Goal: Task Accomplishment & Management: Complete application form

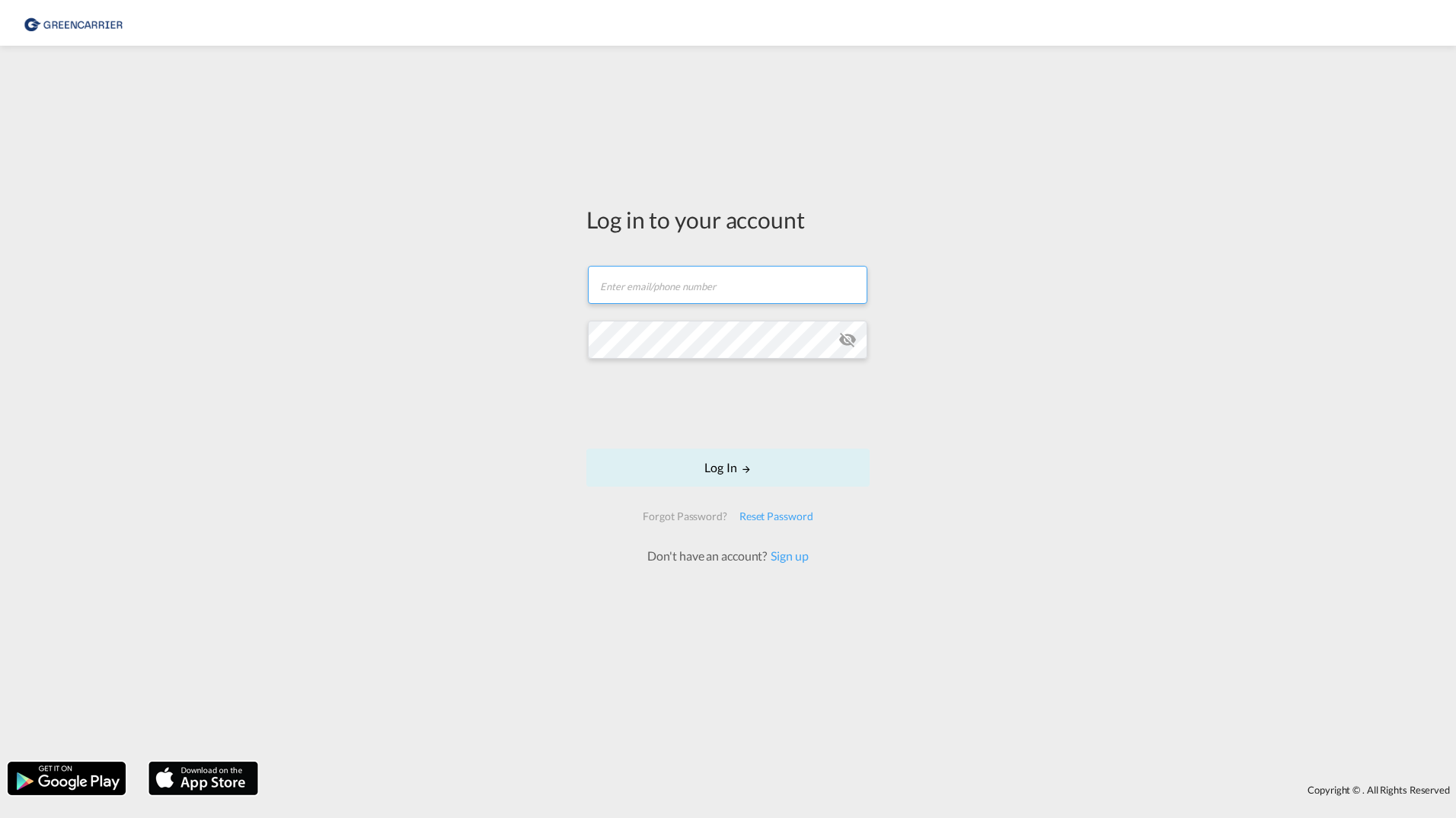
click at [719, 281] on input "text" at bounding box center [727, 285] width 279 height 38
type input "[EMAIL_ADDRESS][DOMAIN_NAME]"
click at [794, 555] on link "Sign up" at bounding box center [787, 555] width 41 height 14
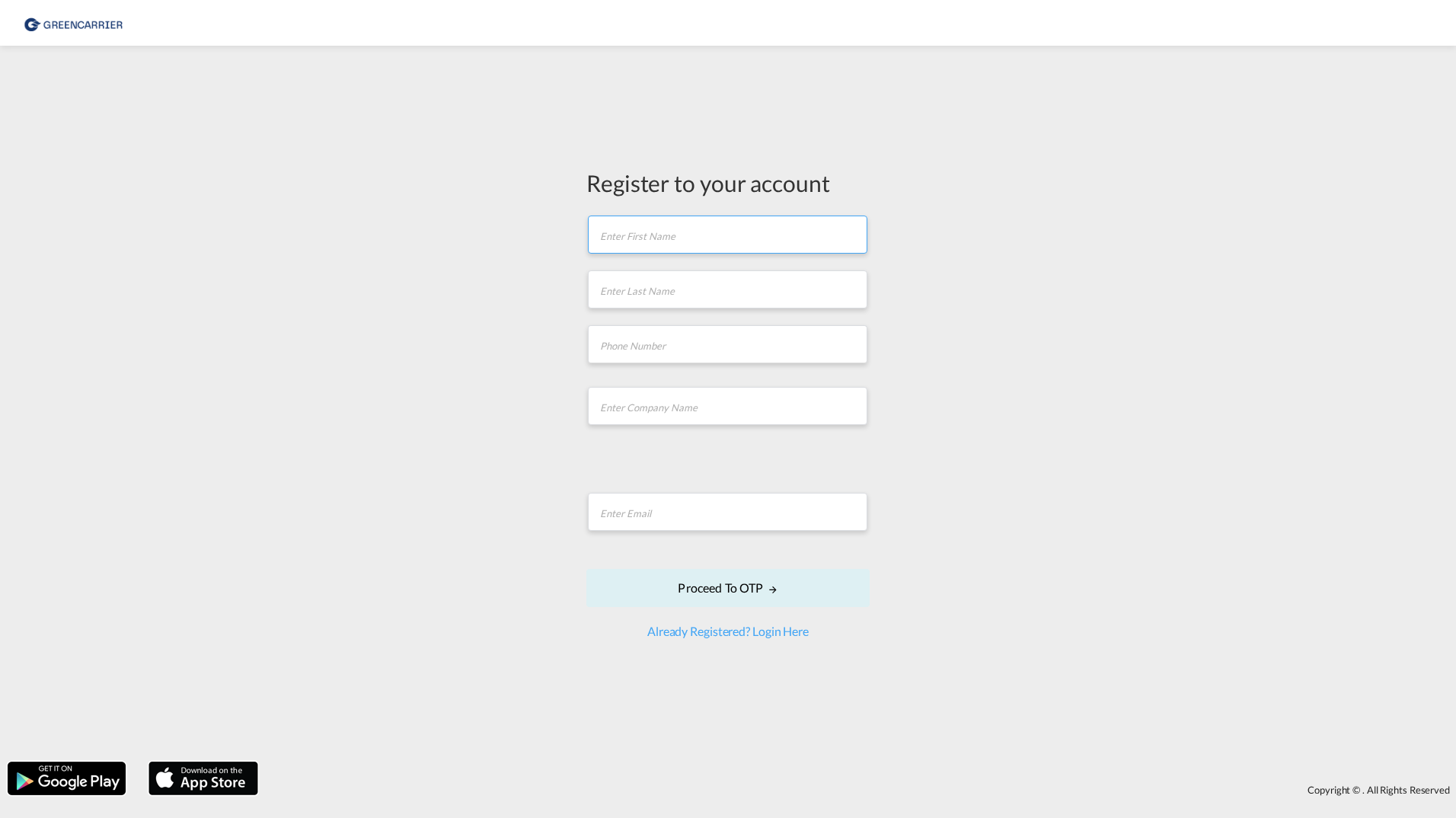
click at [647, 235] on input "text" at bounding box center [727, 234] width 279 height 38
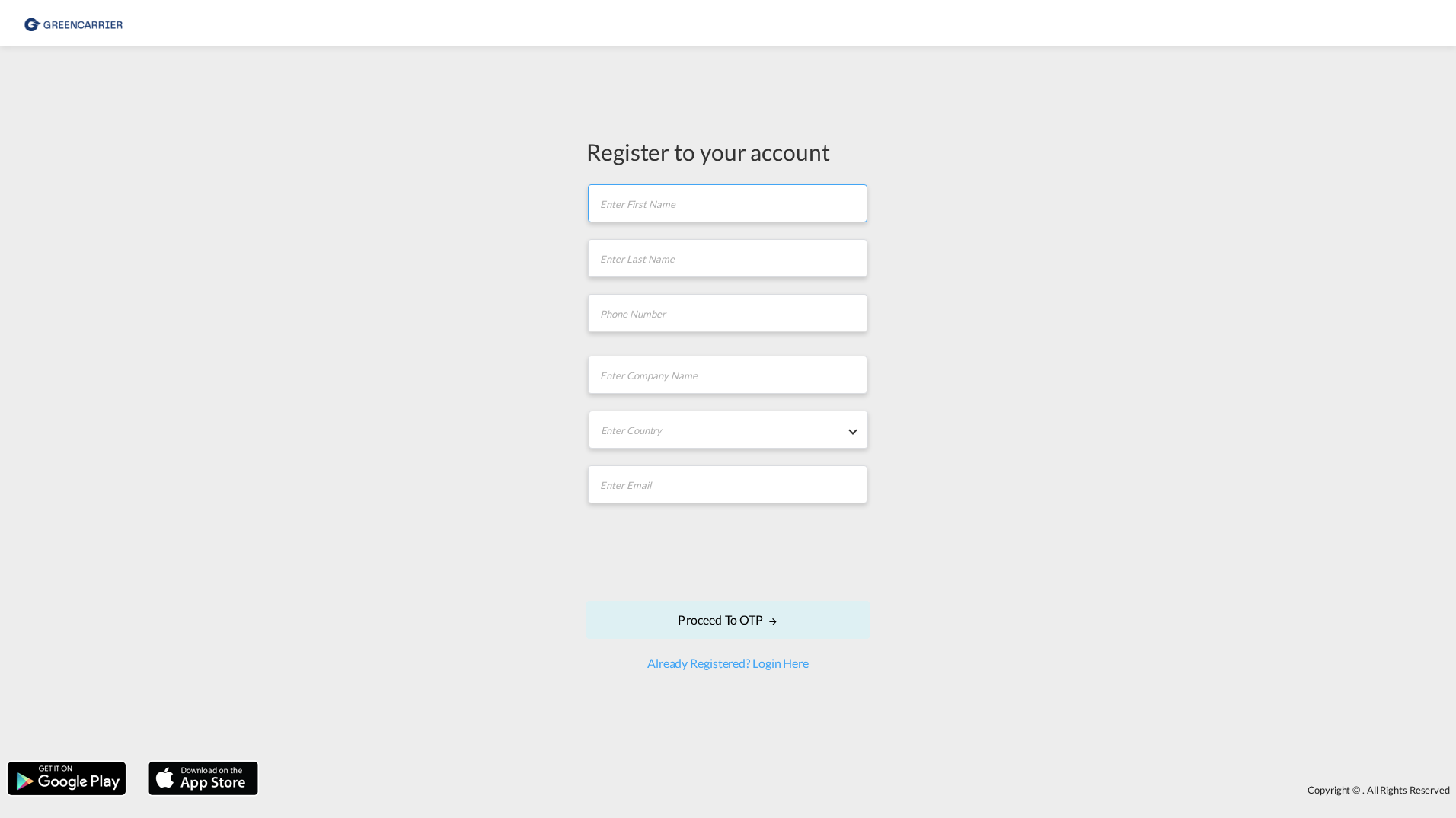
click at [652, 196] on input "text" at bounding box center [727, 203] width 279 height 38
type input "Jitka"
type input "Zidkova"
type input "775380885"
type input "DB Schenker"
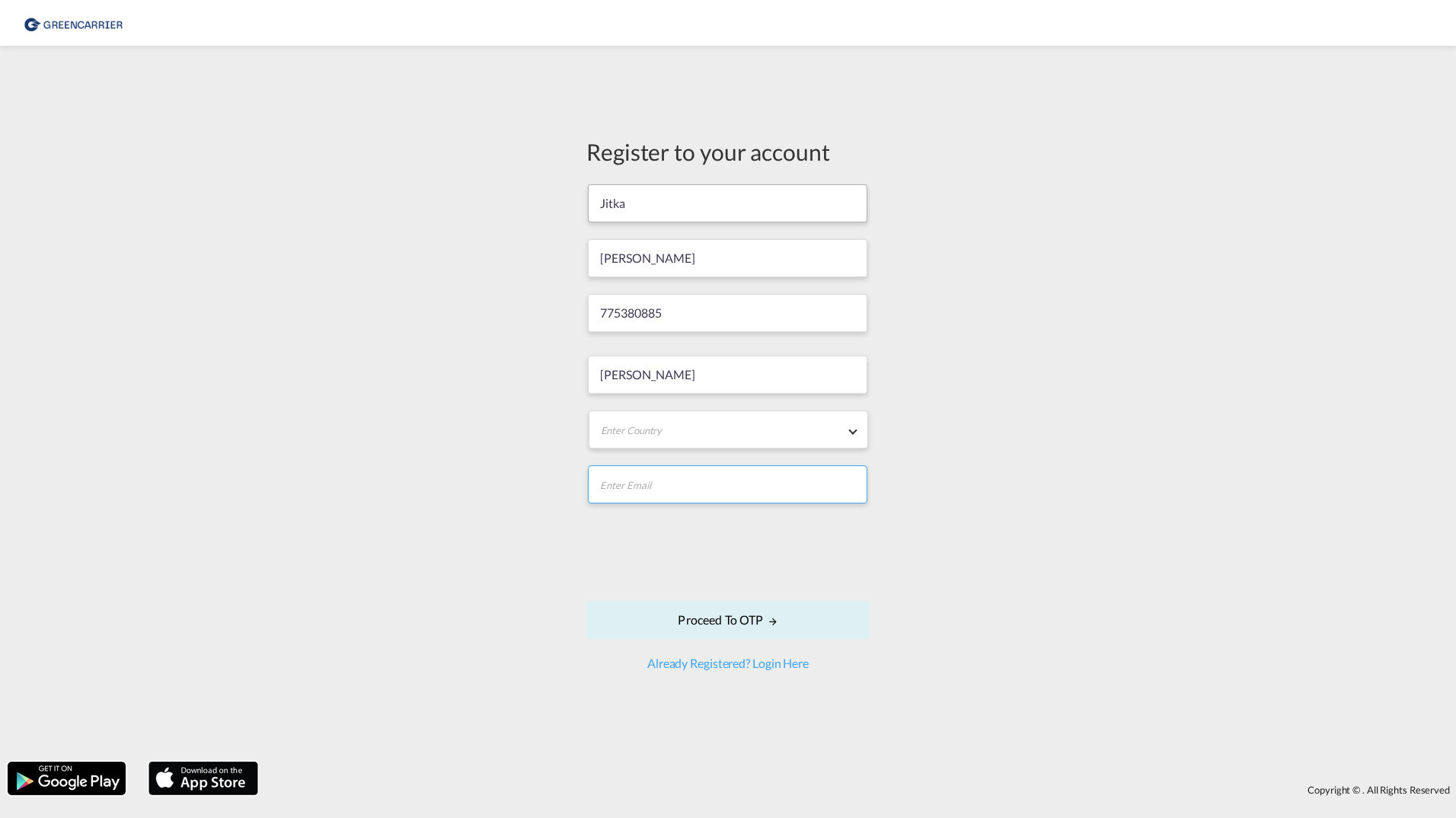
type input "jitka.zidkova@dbschenker.com"
click at [829, 434] on md-select "Enter Country Afghanistan Albania Algeria American Samoa Andorra Angola Anguill…" at bounding box center [728, 429] width 279 height 38
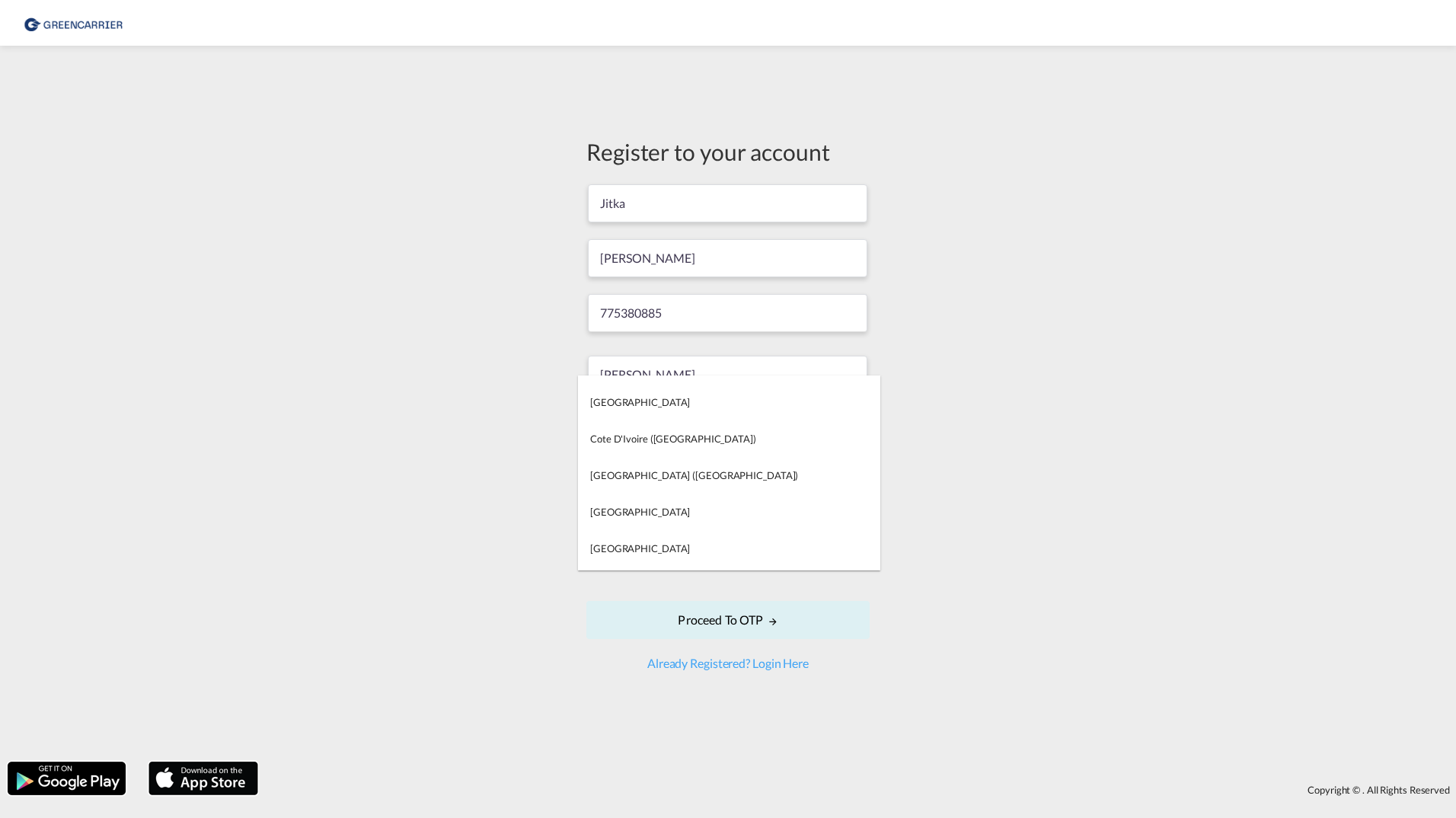
scroll to position [2032, 0]
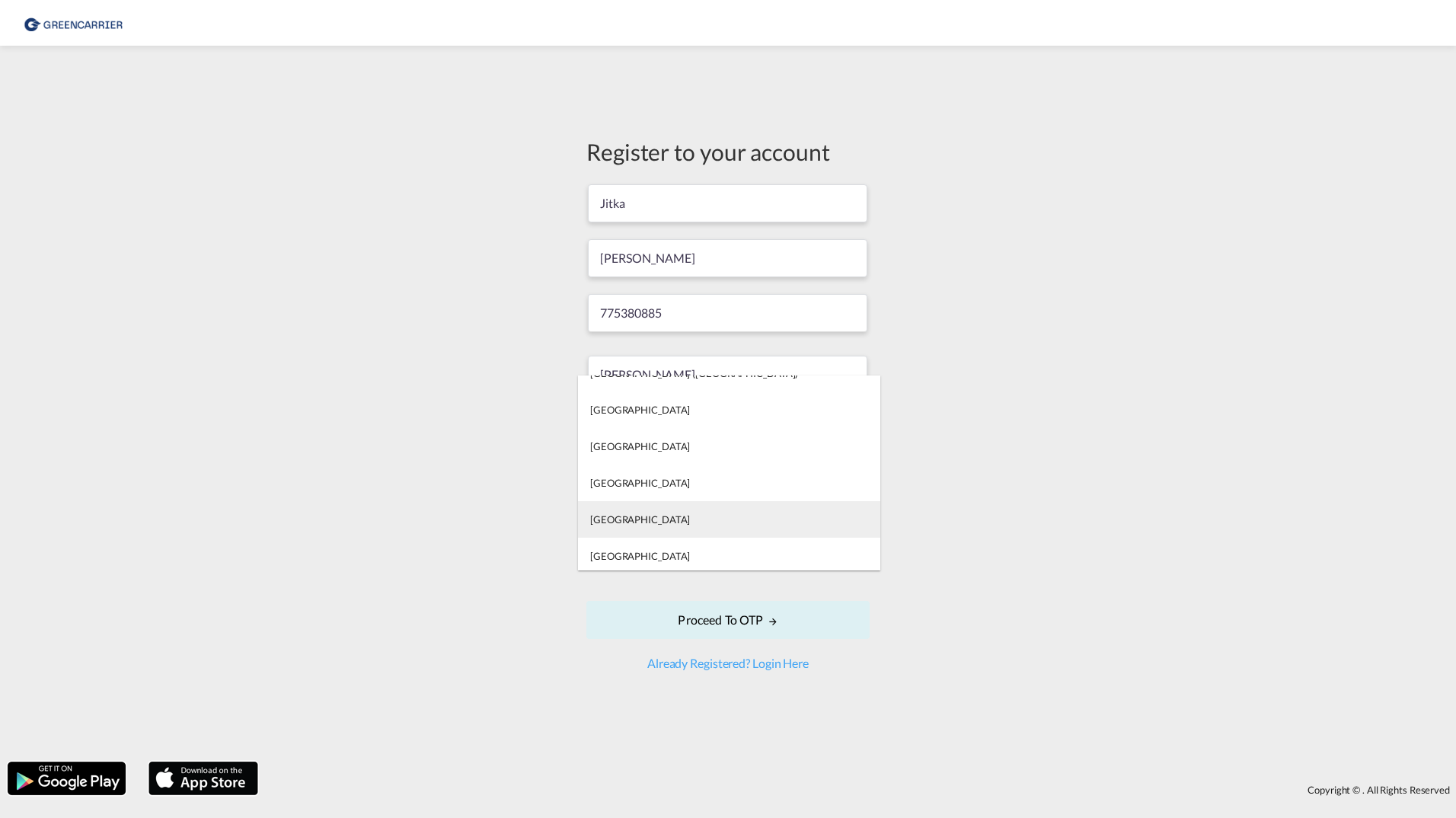
click at [647, 517] on div "Czech Republic" at bounding box center [640, 520] width 100 height 14
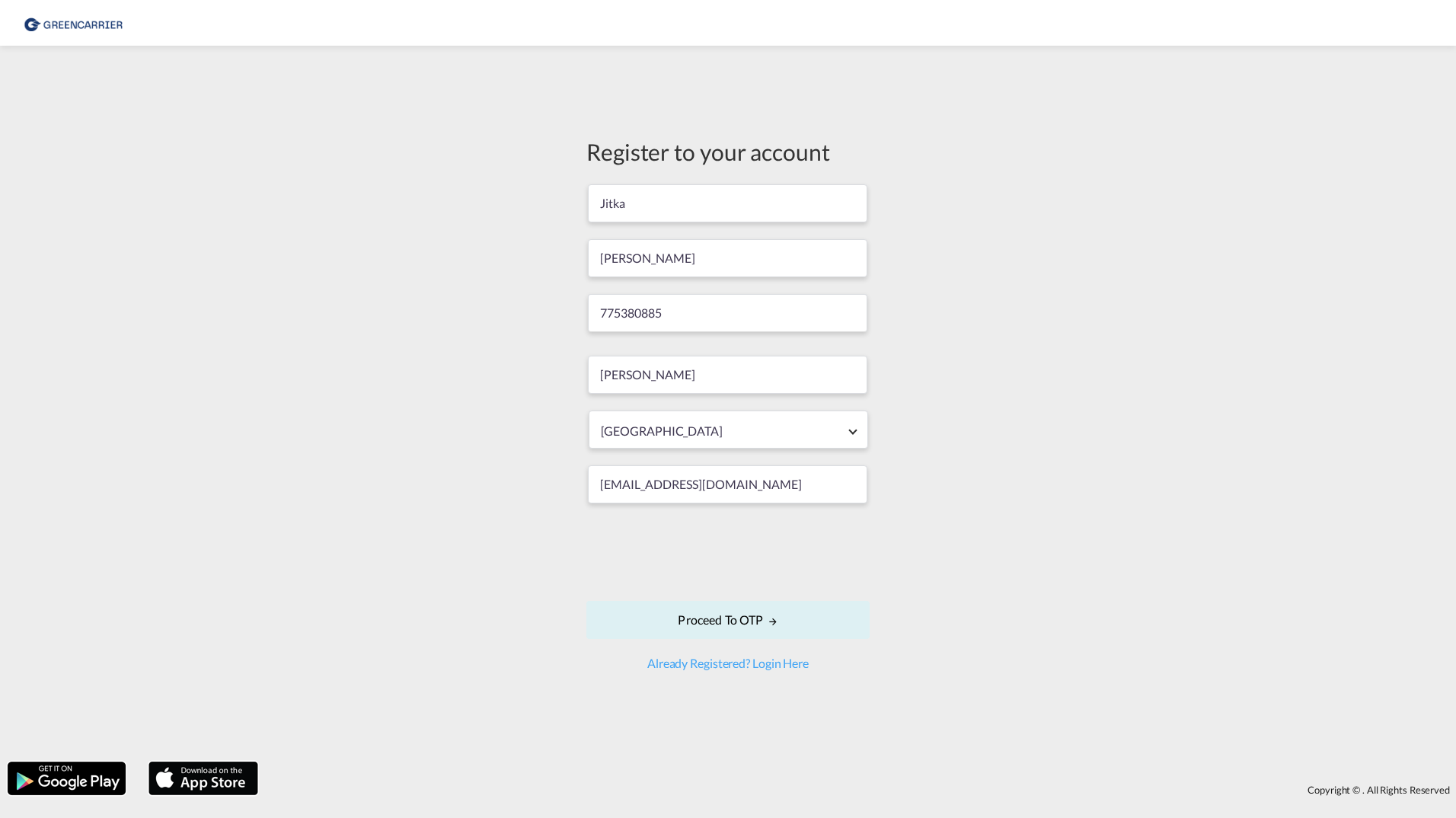
click at [1063, 692] on div "Register to your account Jitka Zidkova 775380885 DB Schenker Czech Republic jit…" at bounding box center [728, 404] width 1456 height 701
click at [754, 619] on button "Proceed to OTP" at bounding box center [728, 619] width 284 height 38
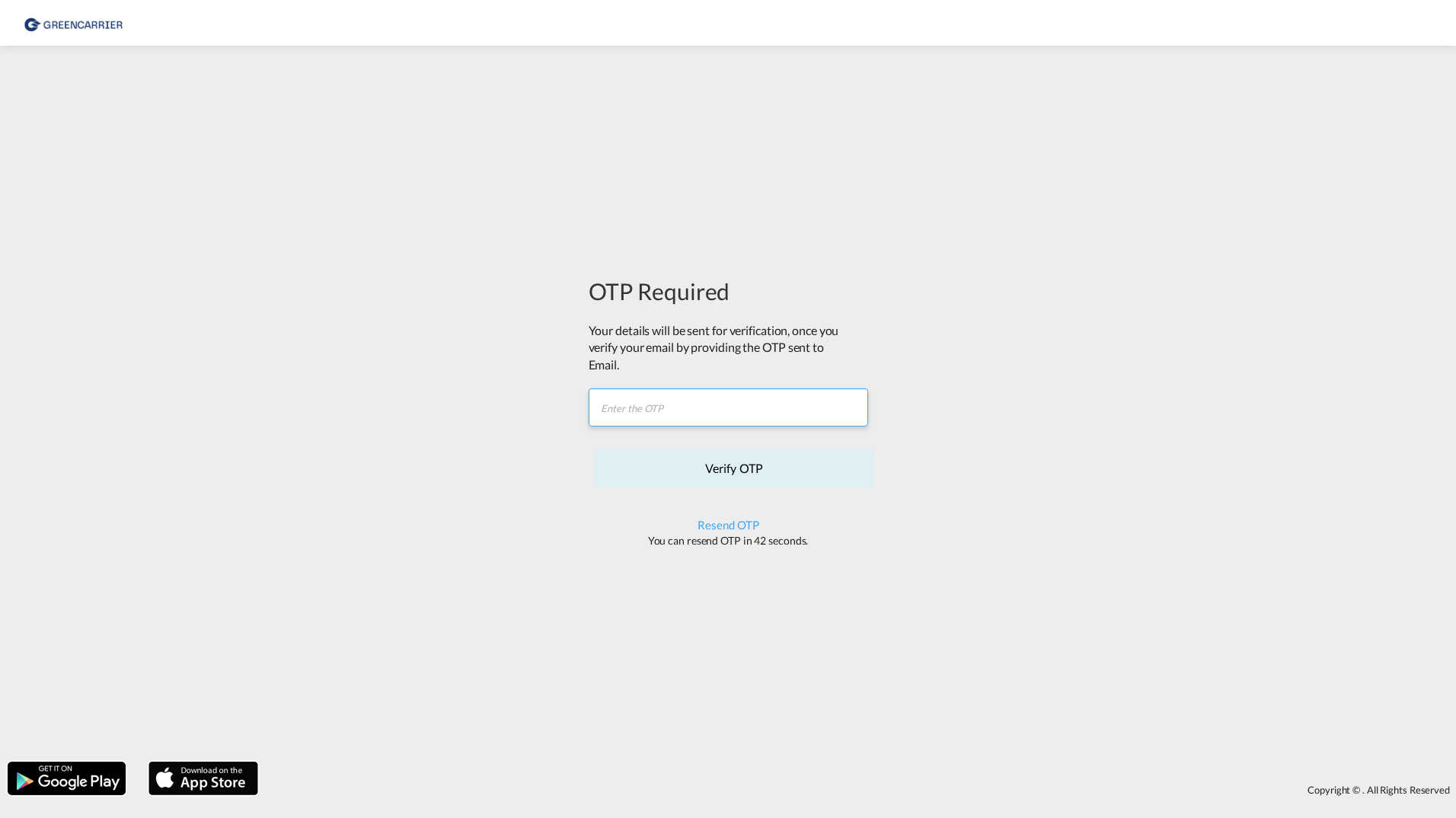
click at [681, 414] on input "text" at bounding box center [728, 407] width 279 height 38
paste input "Y6JSM6"
type input "Y6JSM6"
click at [758, 473] on button "Verify OTP" at bounding box center [734, 468] width 279 height 38
